Goal: Task Accomplishment & Management: Manage account settings

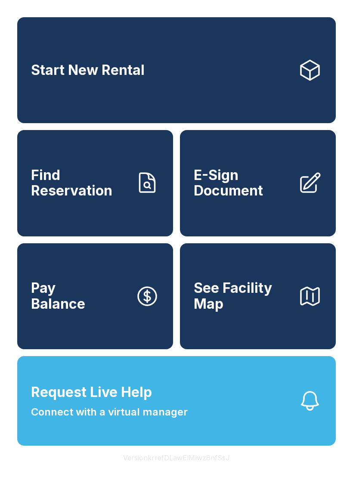
click at [162, 416] on span "Request Live Help Connect with a virtual manager" at bounding box center [109, 401] width 157 height 38
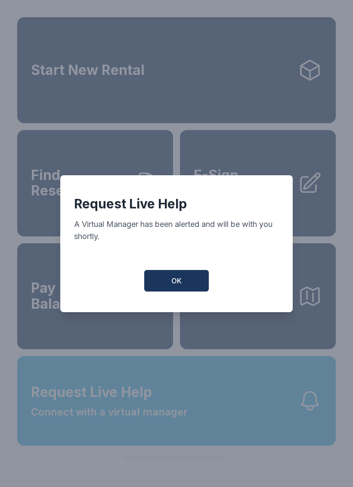
click at [185, 282] on button "OK" at bounding box center [176, 281] width 65 height 22
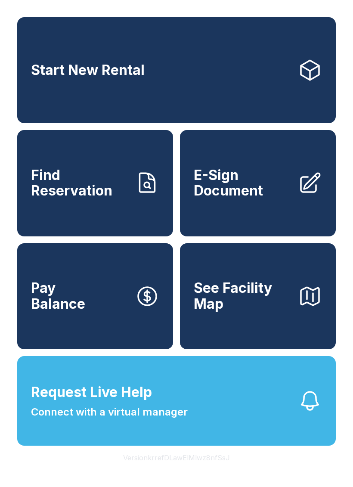
click at [163, 420] on span "Connect with a virtual manager" at bounding box center [109, 411] width 157 height 15
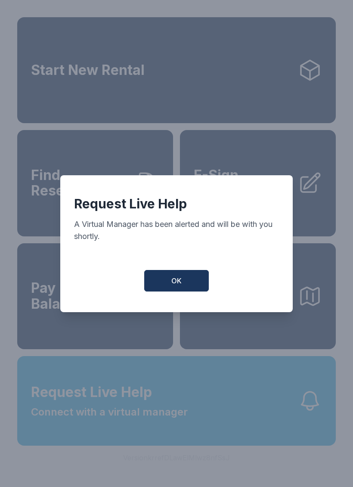
click at [163, 286] on button "OK" at bounding box center [176, 281] width 65 height 22
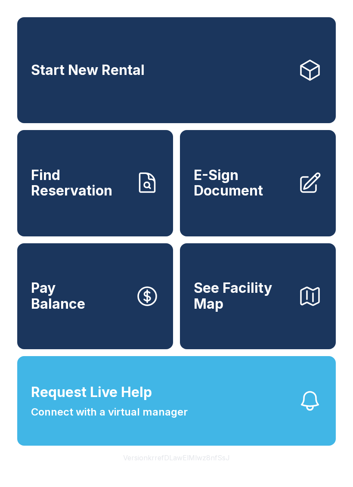
click at [102, 213] on link "Find Reservation" at bounding box center [95, 183] width 156 height 106
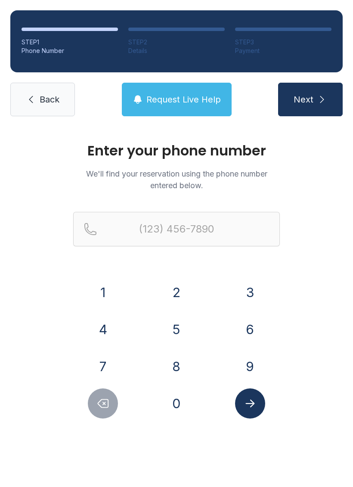
click at [102, 405] on icon "Delete number" at bounding box center [102, 403] width 13 height 13
click at [99, 403] on icon "Delete number" at bounding box center [103, 403] width 10 height 8
click at [45, 101] on span "Back" at bounding box center [50, 99] width 20 height 12
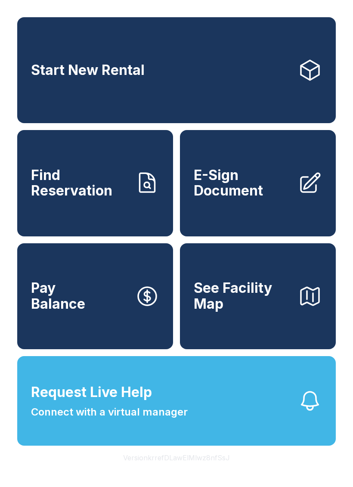
click at [70, 312] on span "Pay Balance" at bounding box center [58, 295] width 54 height 31
